Goal: Navigation & Orientation: Find specific page/section

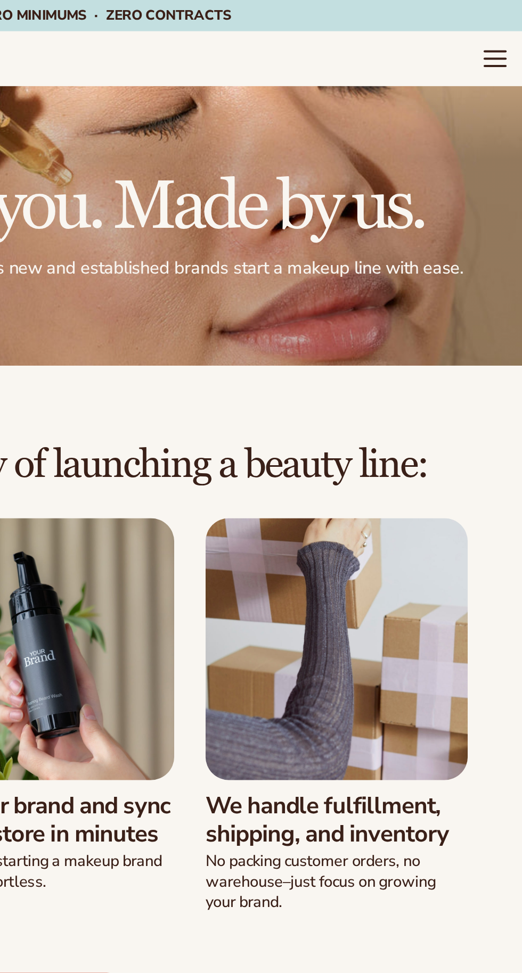
click at [505, 32] on icon "Menu" at bounding box center [506, 32] width 11 height 0
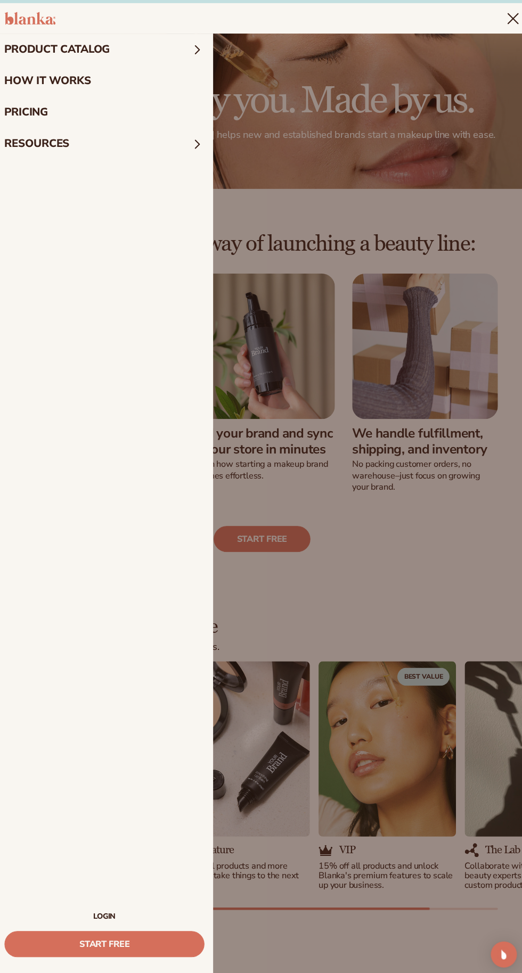
click at [500, 38] on summary "Menu" at bounding box center [506, 32] width 13 height 13
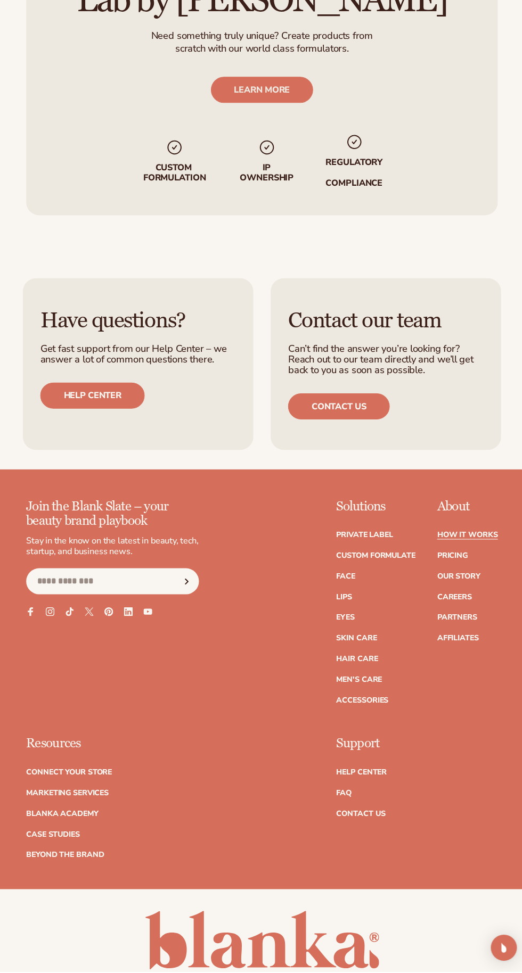
scroll to position [2727, 0]
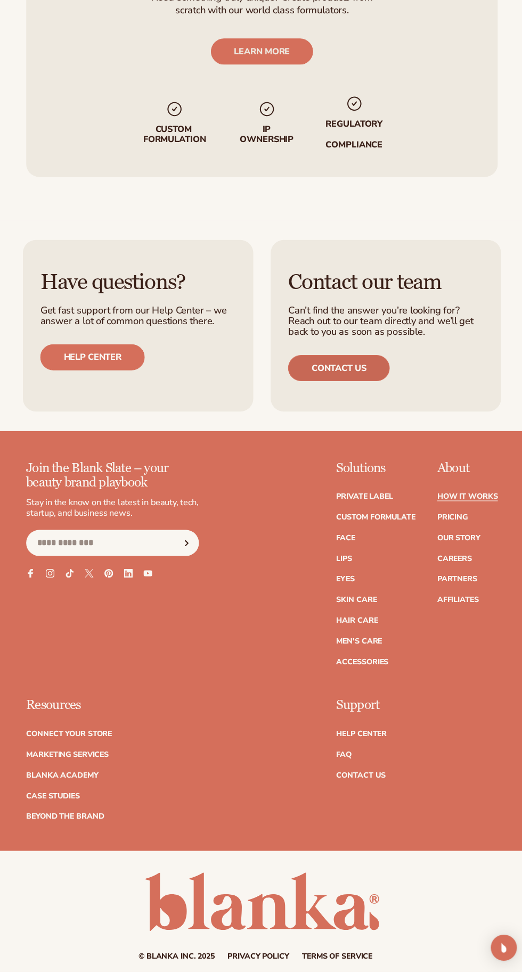
click at [379, 394] on link "Contact us" at bounding box center [336, 382] width 100 height 26
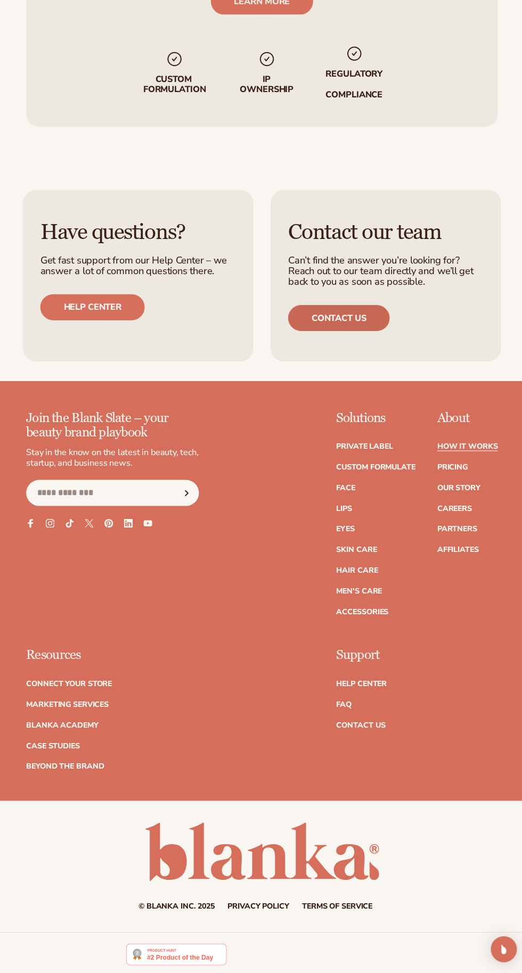
scroll to position [2814, 0]
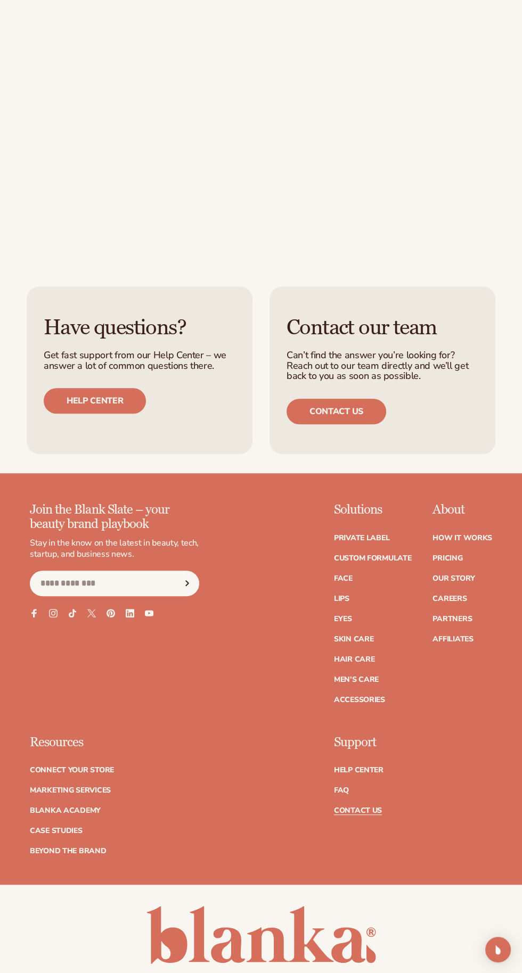
scroll to position [436, 0]
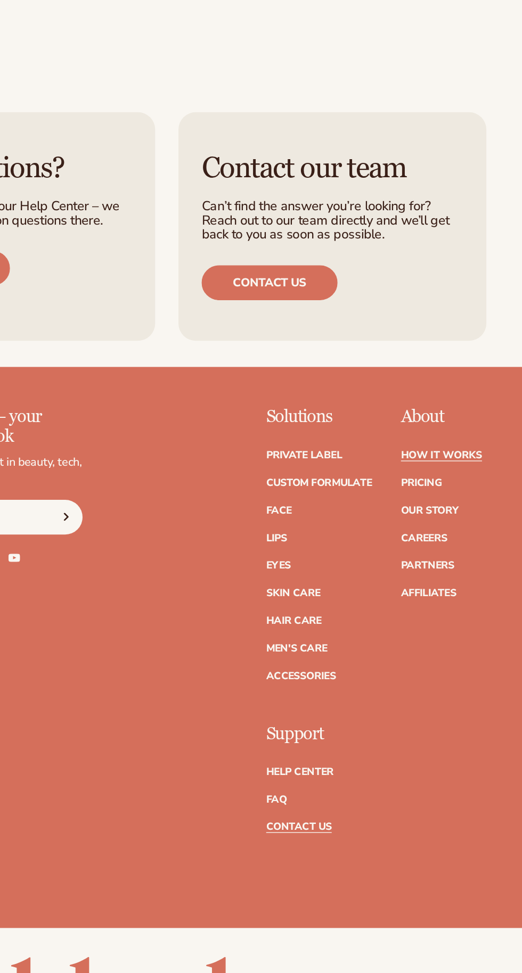
click at [486, 537] on link "How It Works" at bounding box center [462, 537] width 60 height 7
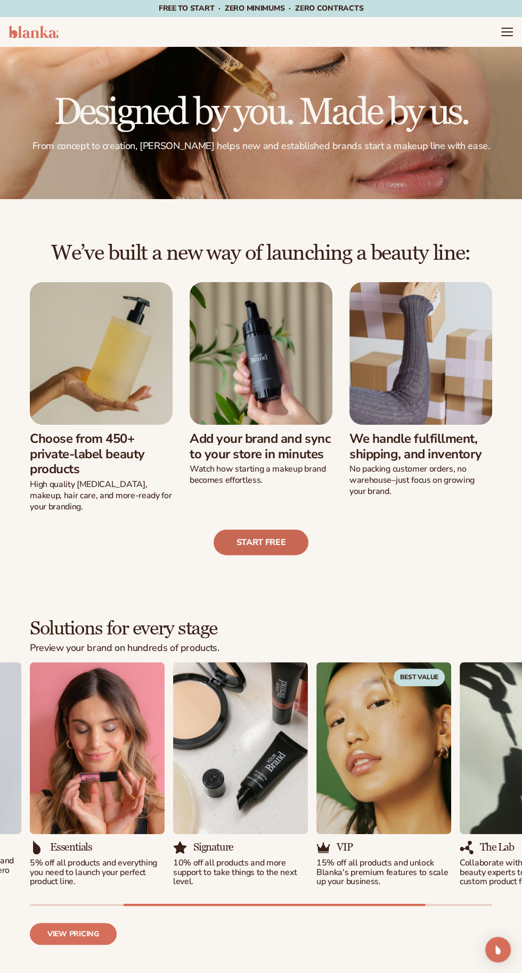
click at [249, 555] on link "Start free" at bounding box center [260, 543] width 95 height 26
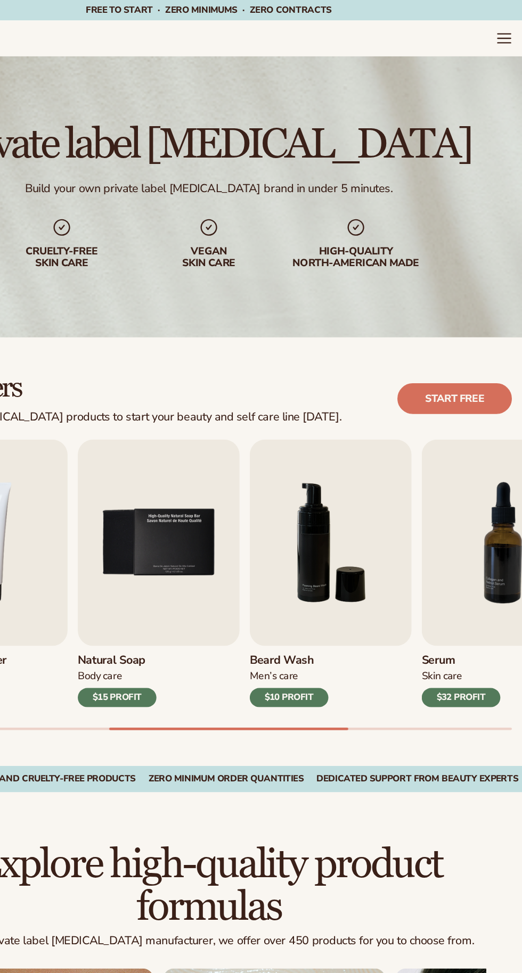
click at [473, 24] on header "Cart product catalog The Lab by Blanka" at bounding box center [261, 32] width 522 height 30
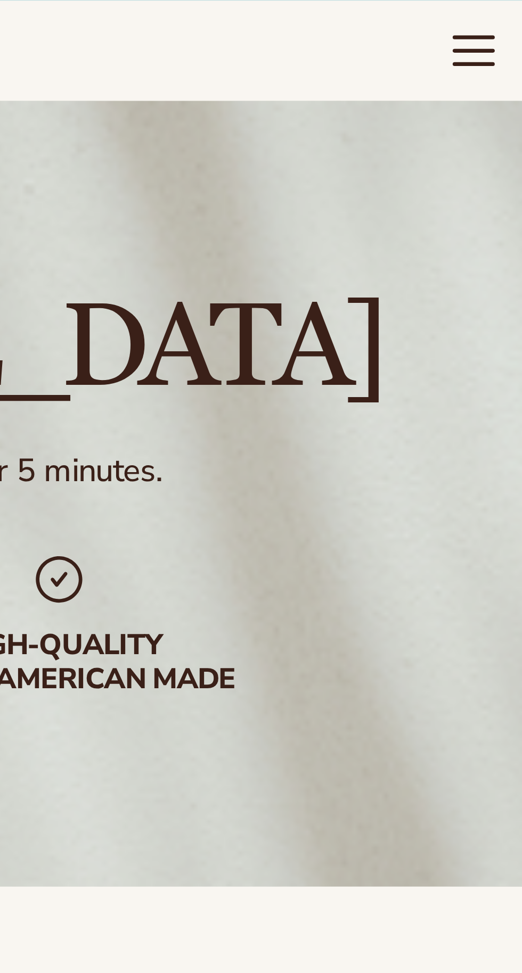
click at [507, 28] on icon "Menu" at bounding box center [506, 28] width 11 height 0
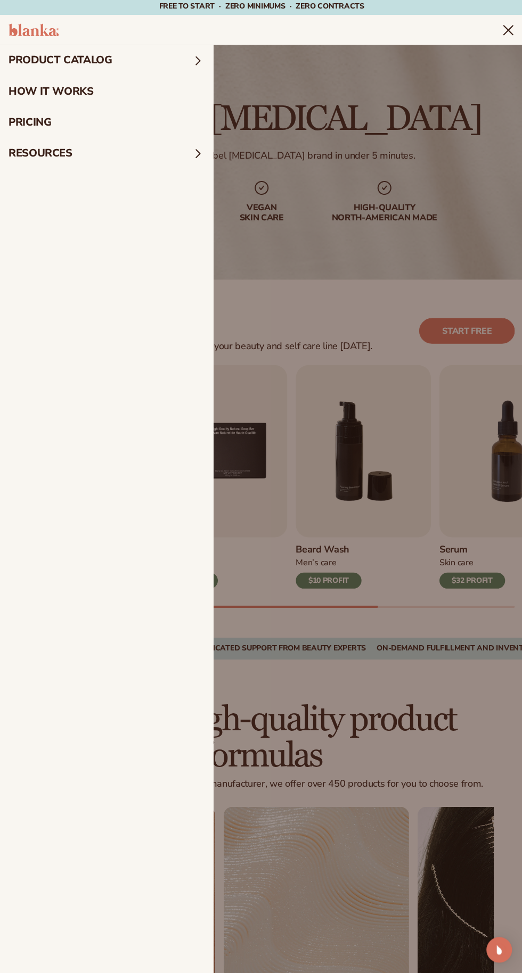
click at [194, 151] on span at bounding box center [198, 155] width 14 height 14
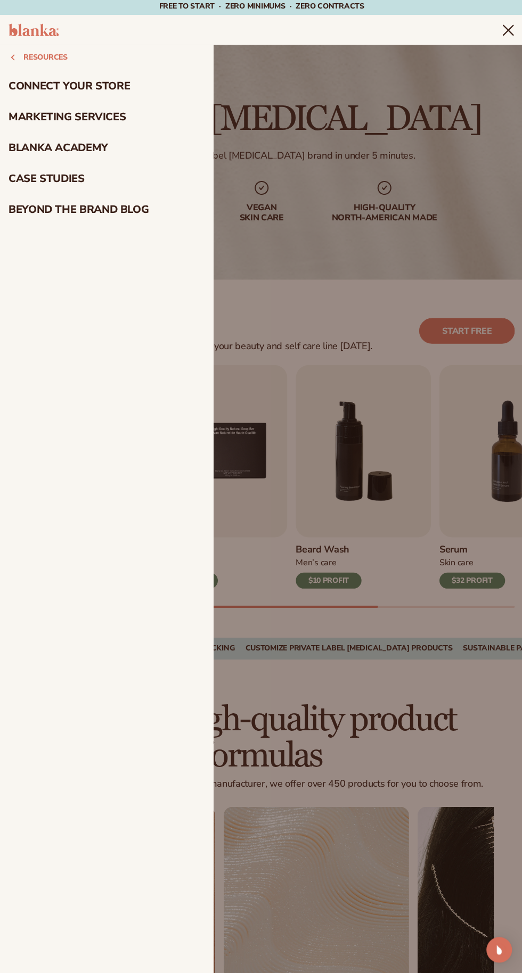
click at [500, 38] on summary "Menu" at bounding box center [506, 32] width 13 height 13
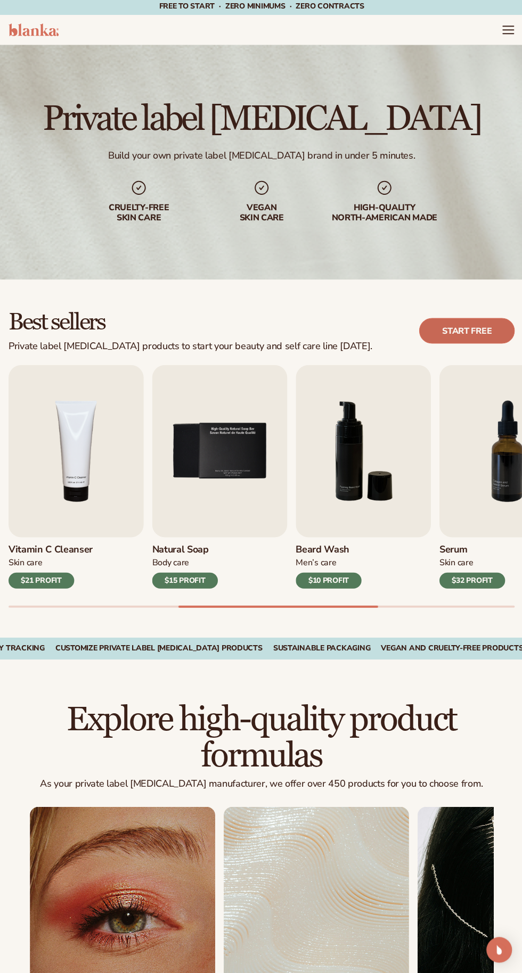
click at [468, 326] on link "Start free" at bounding box center [465, 332] width 95 height 26
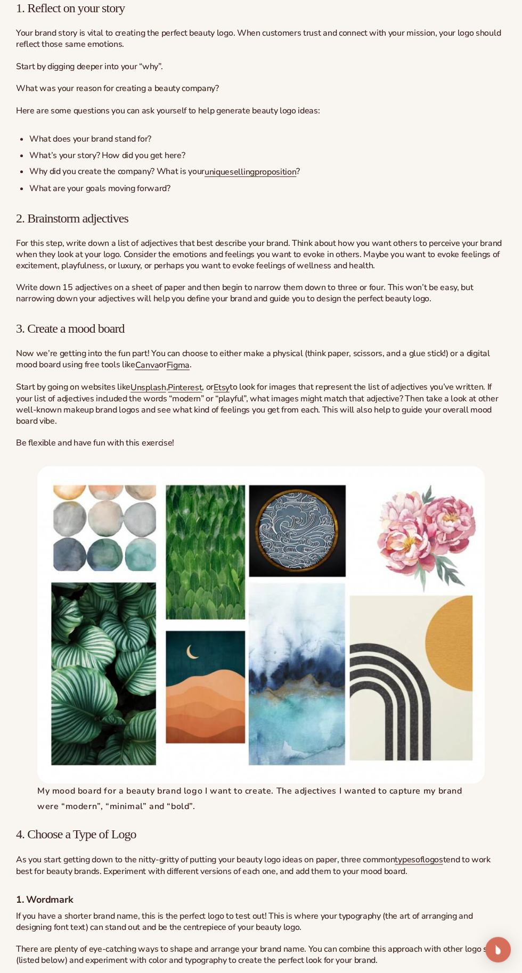
scroll to position [1299, 0]
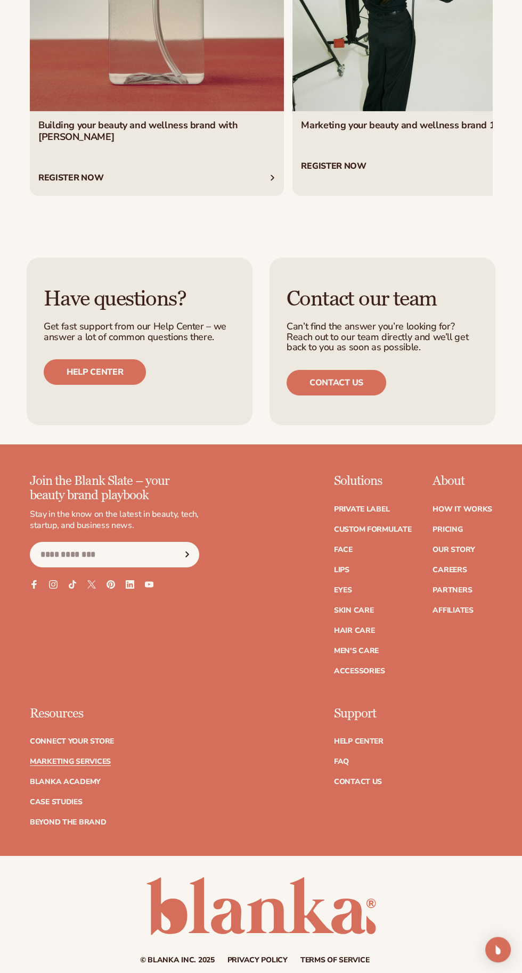
scroll to position [3709, 0]
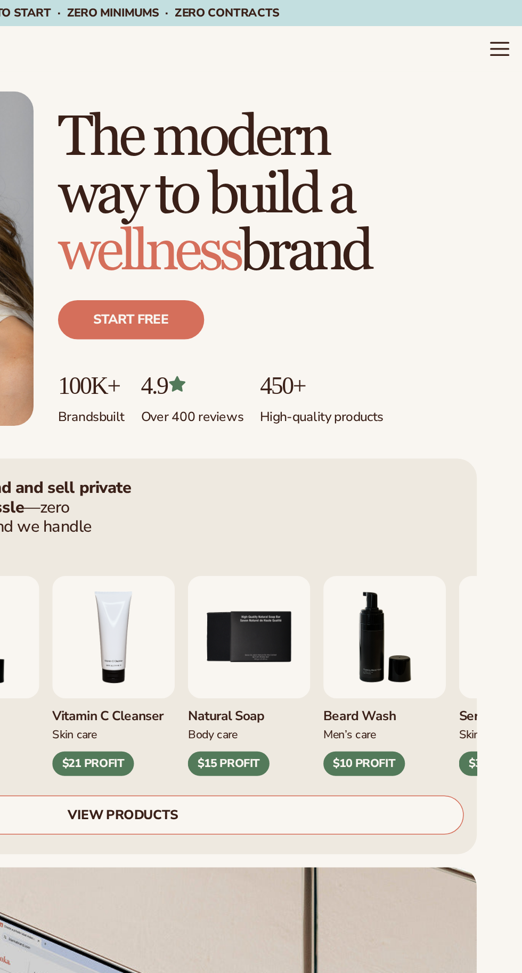
click at [502, 32] on icon "Menu" at bounding box center [506, 32] width 11 height 0
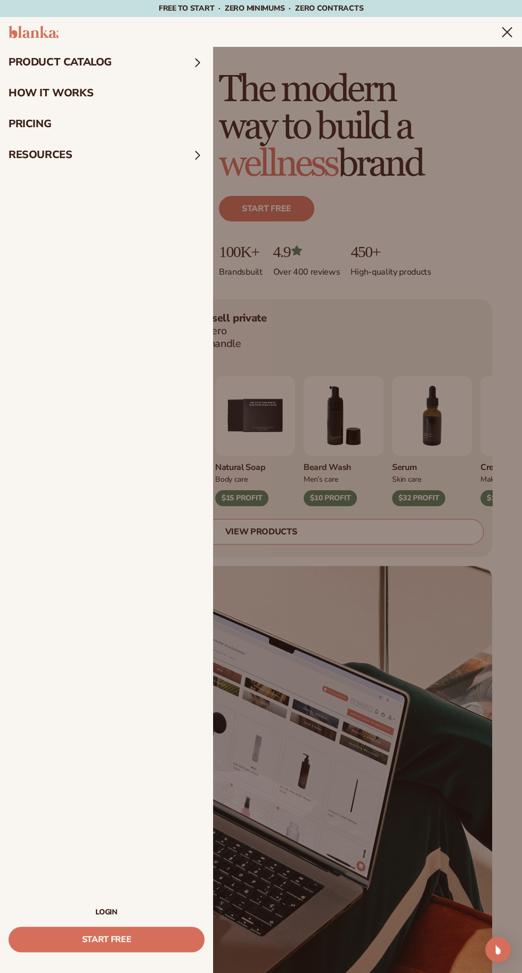
click at [111, 916] on link "LOGIN" at bounding box center [107, 912] width 196 height 7
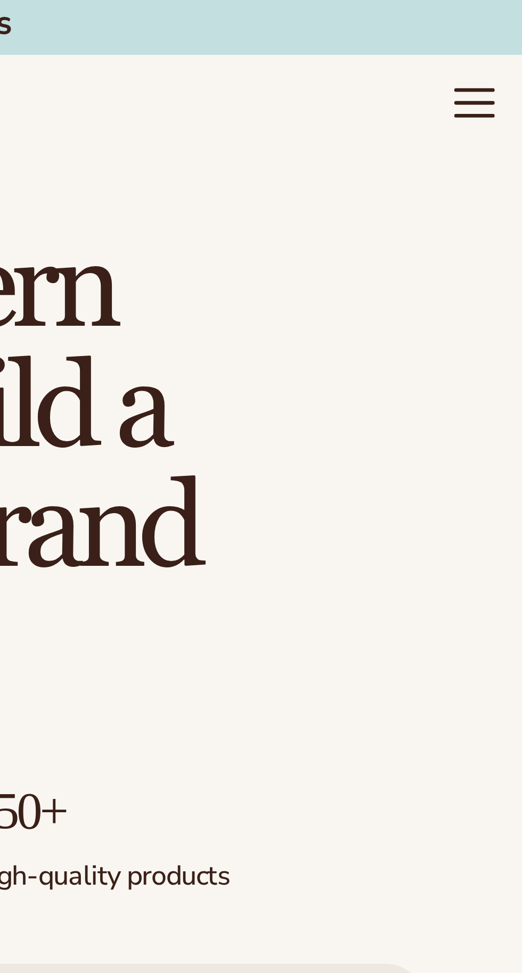
click at [504, 28] on icon "Menu" at bounding box center [506, 28] width 11 height 0
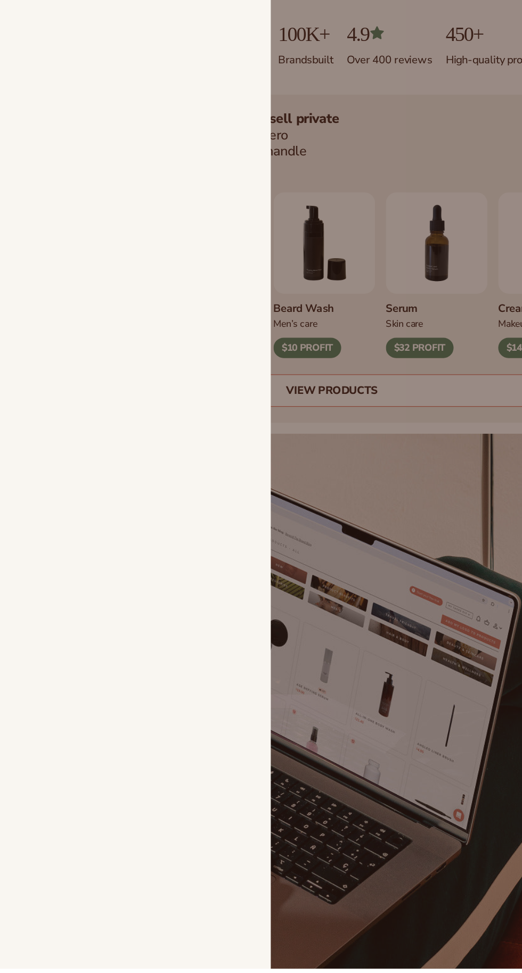
scroll to position [18, 0]
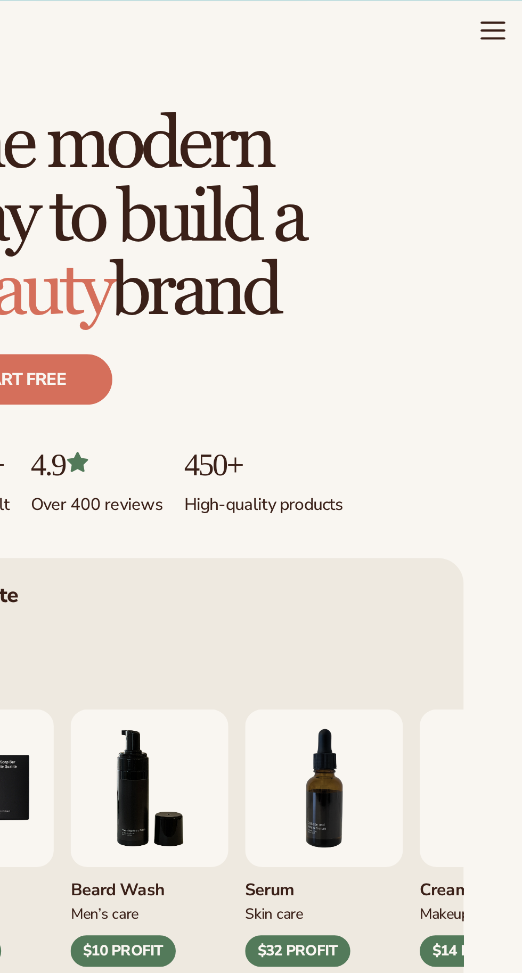
click at [502, 30] on icon "Menu" at bounding box center [507, 32] width 14 height 14
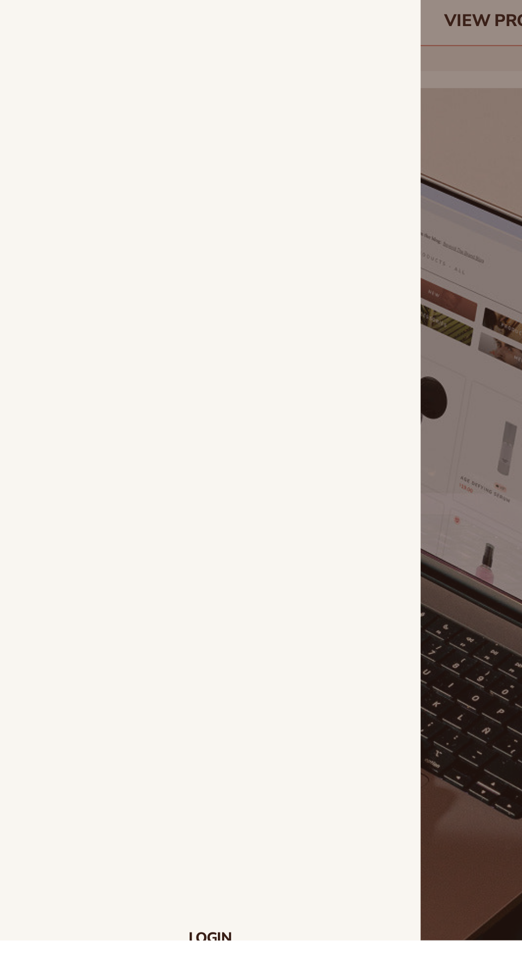
scroll to position [41, 0]
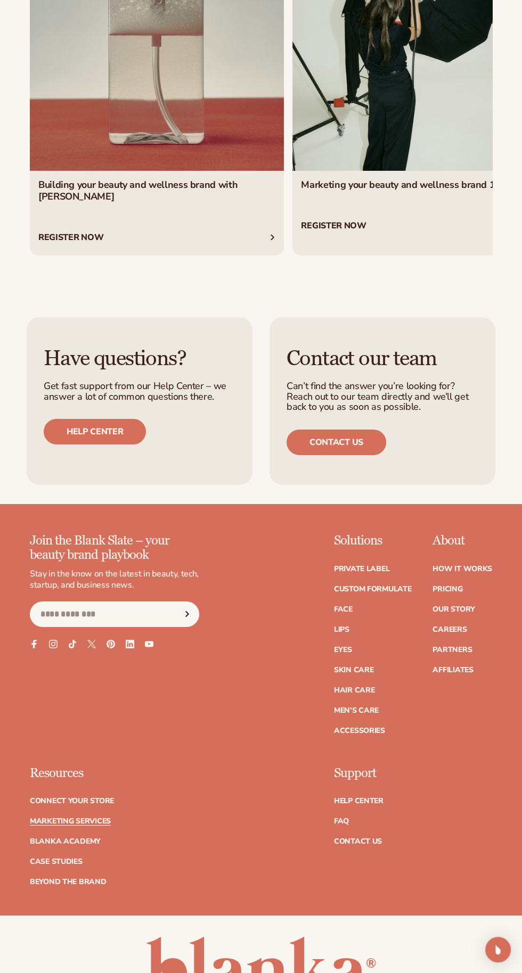
scroll to position [3862, 0]
